Goal: Information Seeking & Learning: Check status

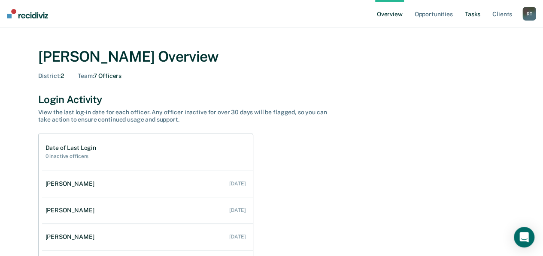
click at [463, 12] on link "Tasks" at bounding box center [472, 13] width 19 height 27
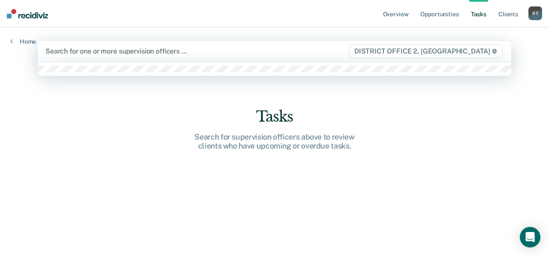
click at [73, 51] on div at bounding box center [196, 51] width 302 height 10
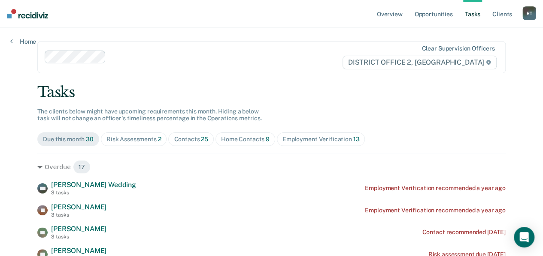
click at [232, 138] on div "Home Contacts 9" at bounding box center [245, 139] width 48 height 7
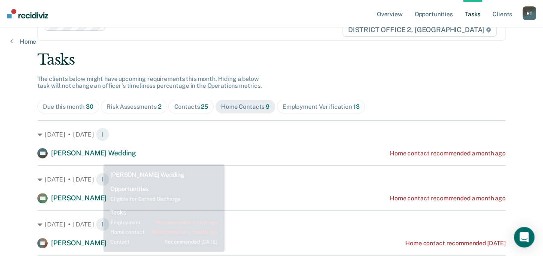
scroll to position [44, 0]
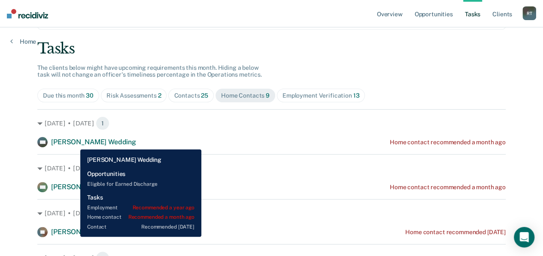
click at [74, 143] on span "[PERSON_NAME] Wedding" at bounding box center [93, 142] width 85 height 8
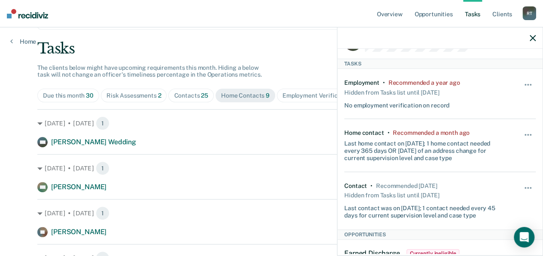
scroll to position [43, 0]
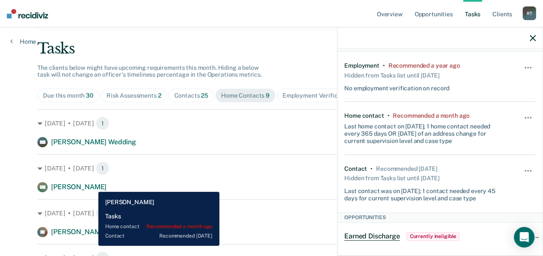
click at [92, 186] on span "[PERSON_NAME]" at bounding box center [78, 187] width 55 height 8
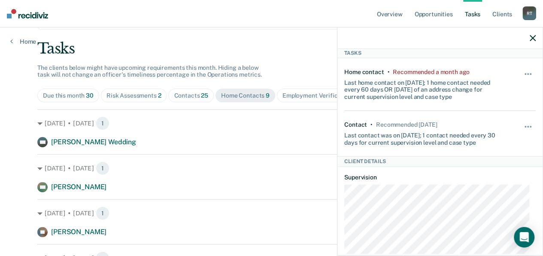
scroll to position [0, 0]
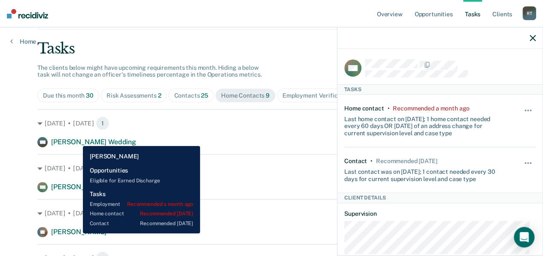
click at [76, 234] on span "[PERSON_NAME]" at bounding box center [78, 232] width 55 height 8
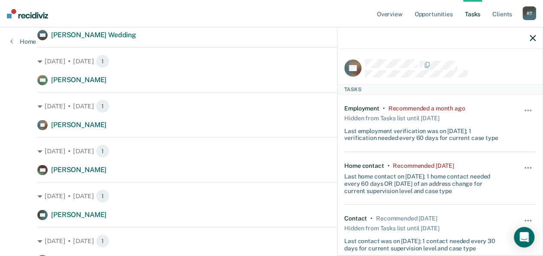
scroll to position [172, 0]
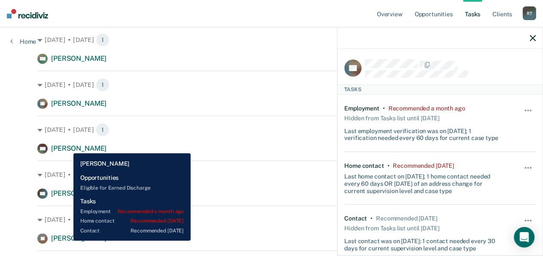
click at [67, 147] on span "[PERSON_NAME]" at bounding box center [78, 149] width 55 height 8
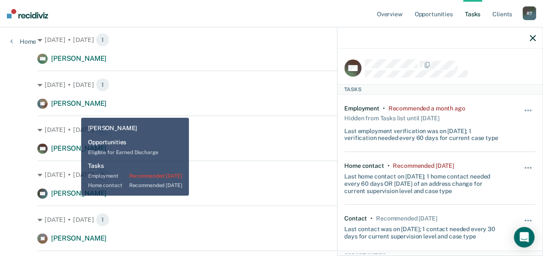
click at [75, 196] on span "[PERSON_NAME]" at bounding box center [78, 194] width 55 height 8
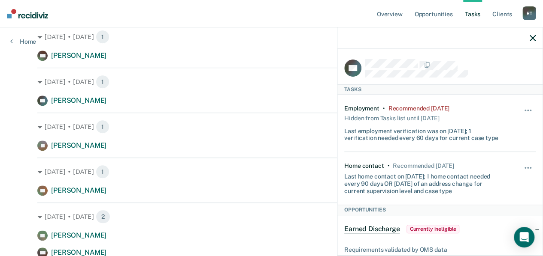
scroll to position [301, 0]
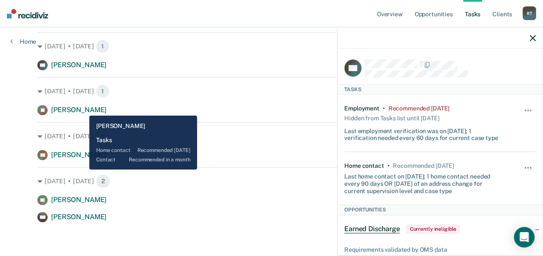
click at [82, 111] on span "[PERSON_NAME]" at bounding box center [78, 110] width 55 height 8
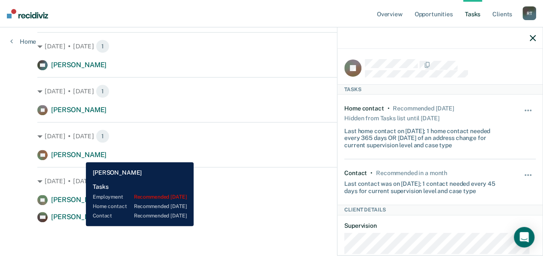
click at [79, 156] on span "[PERSON_NAME]" at bounding box center [78, 155] width 55 height 8
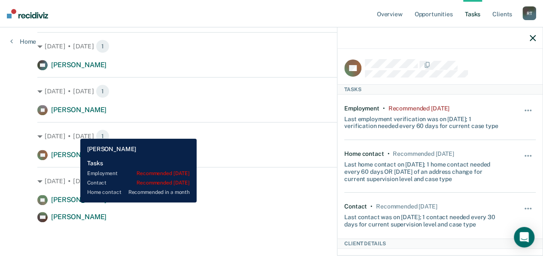
click at [74, 203] on span "[PERSON_NAME]" at bounding box center [78, 200] width 55 height 8
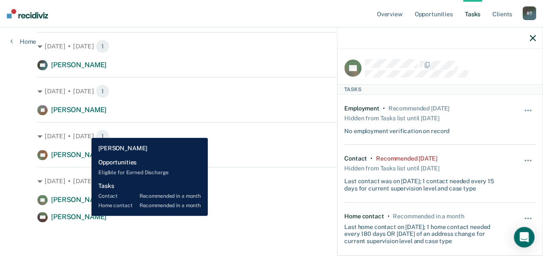
click at [85, 216] on span "[PERSON_NAME]" at bounding box center [78, 217] width 55 height 8
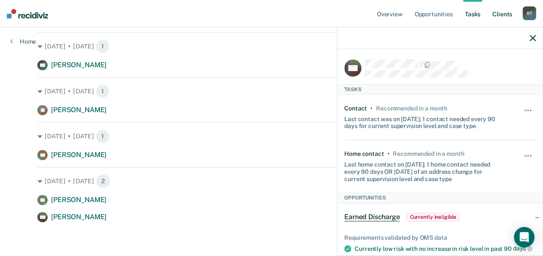
click at [507, 12] on link "Client s" at bounding box center [501, 13] width 23 height 27
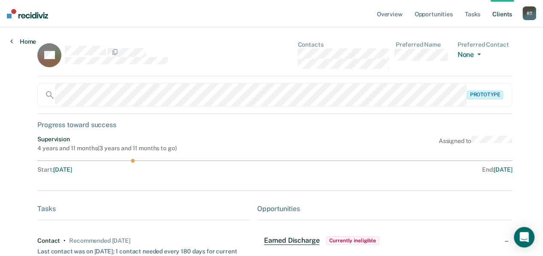
click at [15, 43] on link "Home" at bounding box center [23, 42] width 26 height 8
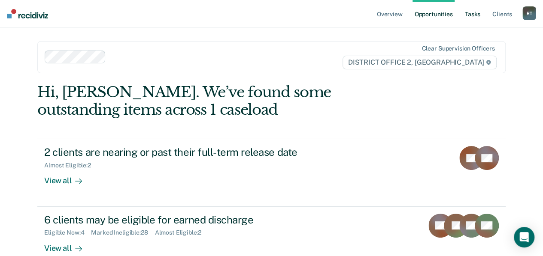
click at [479, 12] on link "Tasks" at bounding box center [472, 13] width 19 height 27
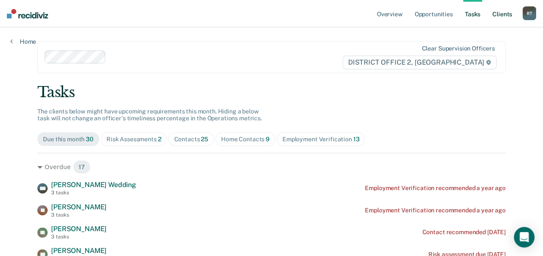
click at [495, 14] on link "Client s" at bounding box center [501, 13] width 23 height 27
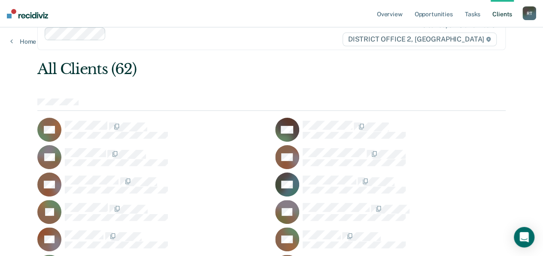
scroll to position [43, 0]
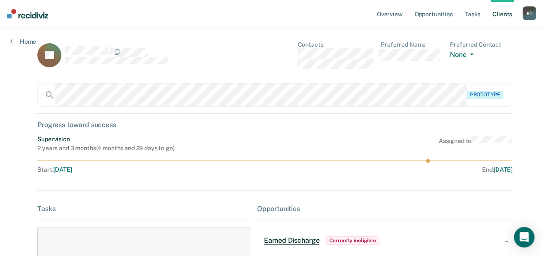
click at [503, 14] on link "Client s" at bounding box center [501, 13] width 23 height 27
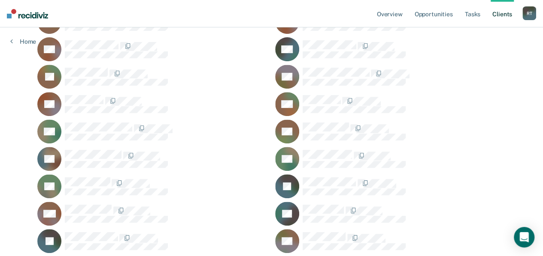
scroll to position [214, 0]
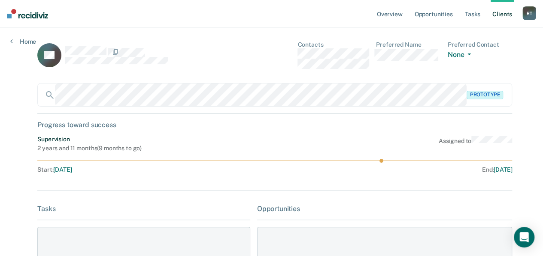
click at [507, 15] on link "Client s" at bounding box center [501, 13] width 23 height 27
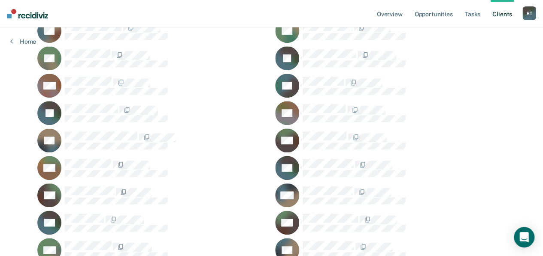
scroll to position [300, 0]
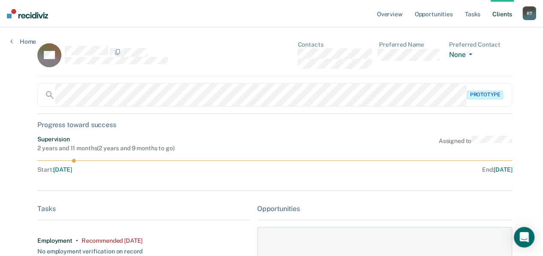
click at [499, 12] on link "Client s" at bounding box center [501, 13] width 23 height 27
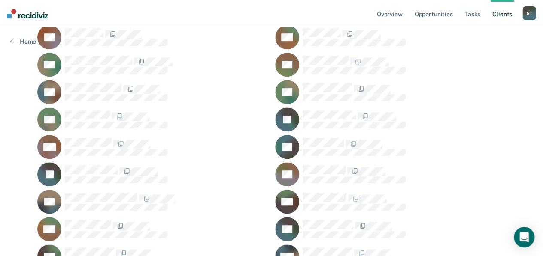
scroll to position [257, 0]
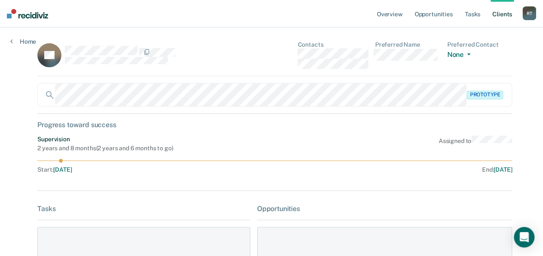
click at [506, 15] on link "Client s" at bounding box center [501, 13] width 23 height 27
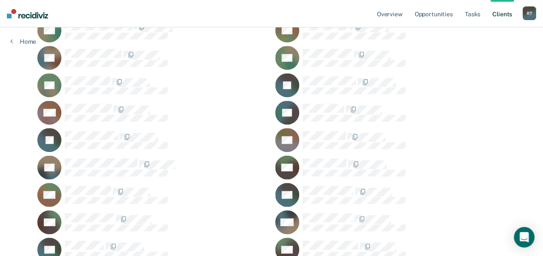
scroll to position [300, 0]
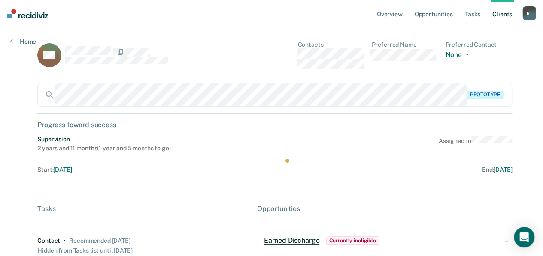
click at [501, 12] on link "Client s" at bounding box center [501, 13] width 23 height 27
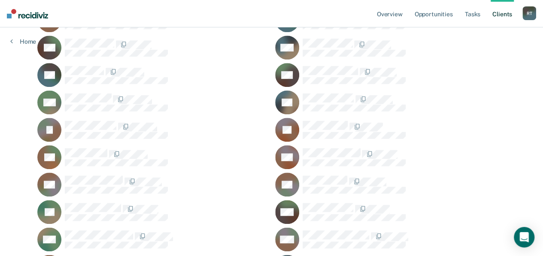
scroll to position [421, 0]
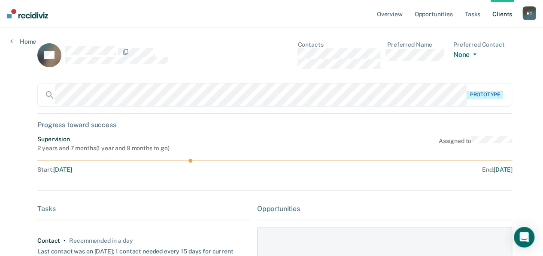
click at [504, 16] on link "Client s" at bounding box center [501, 13] width 23 height 27
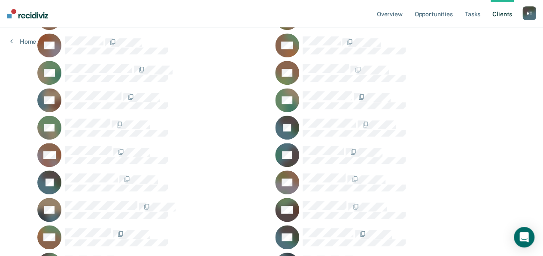
scroll to position [207, 0]
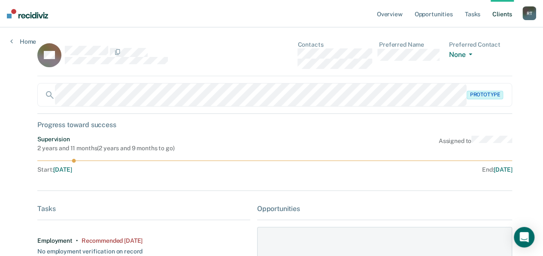
scroll to position [43, 0]
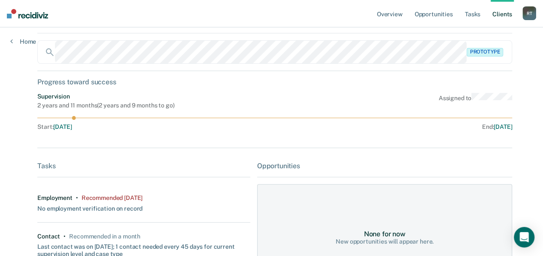
drag, startPoint x: 72, startPoint y: 118, endPoint x: 53, endPoint y: 119, distance: 18.9
click at [53, 119] on icon at bounding box center [274, 118] width 474 height 4
click at [75, 117] on icon at bounding box center [274, 118] width 474 height 4
click at [56, 125] on span "[DATE]" at bounding box center [62, 127] width 18 height 7
click at [72, 129] on span "[DATE]" at bounding box center [62, 127] width 18 height 7
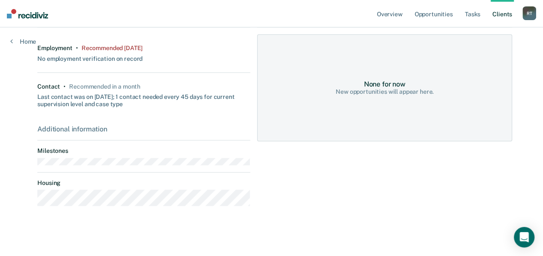
scroll to position [150, 0]
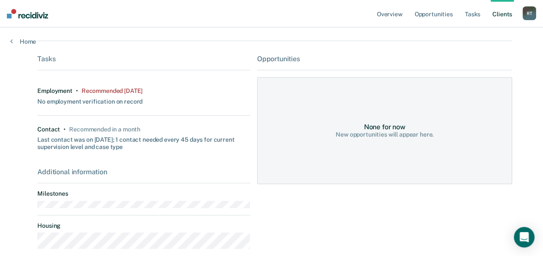
click at [504, 12] on link "Client s" at bounding box center [501, 13] width 23 height 27
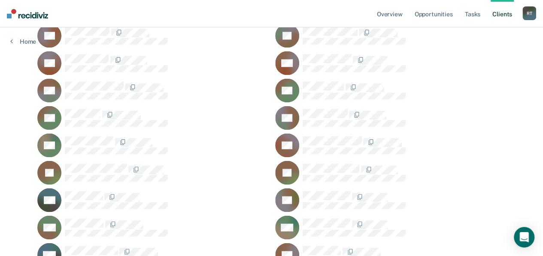
scroll to position [679, 0]
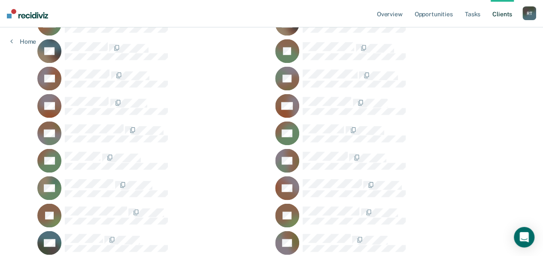
click at [100, 94] on div "SR" at bounding box center [152, 106] width 230 height 24
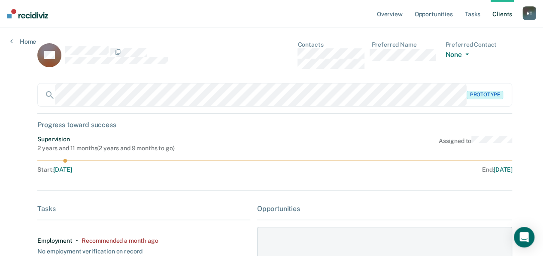
click at [504, 16] on link "Client s" at bounding box center [501, 13] width 23 height 27
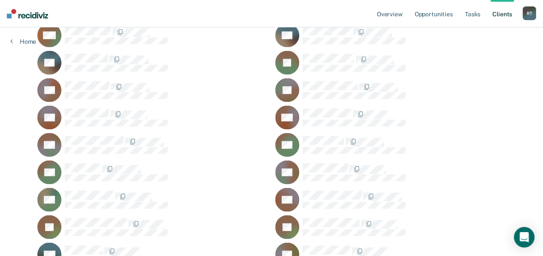
scroll to position [679, 0]
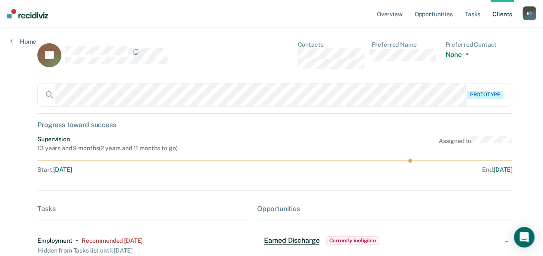
click at [498, 12] on link "Client s" at bounding box center [501, 13] width 23 height 27
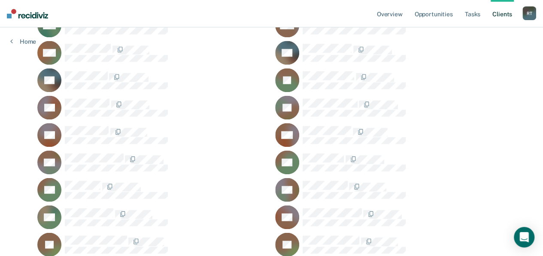
scroll to position [636, 0]
